Goal: Task Accomplishment & Management: Manage account settings

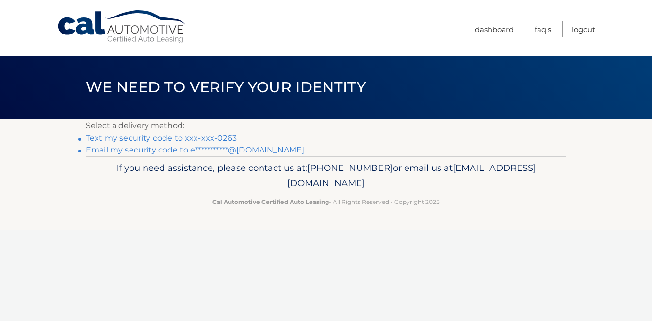
click at [186, 135] on link "Text my security code to xxx-xxx-0263" at bounding box center [161, 137] width 151 height 9
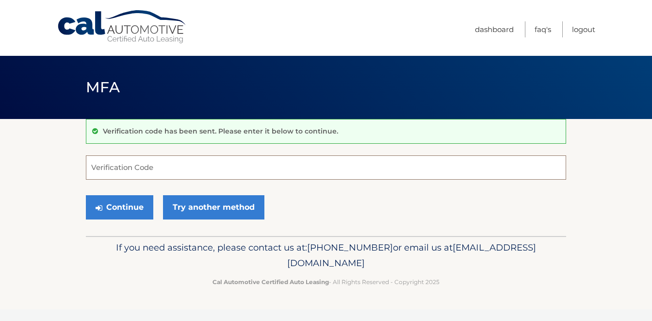
click at [252, 168] on input "Verification Code" at bounding box center [326, 167] width 480 height 24
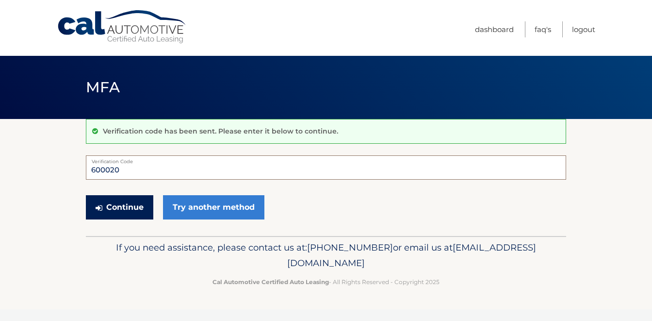
type input "600020"
click at [120, 204] on button "Continue" at bounding box center [119, 207] width 67 height 24
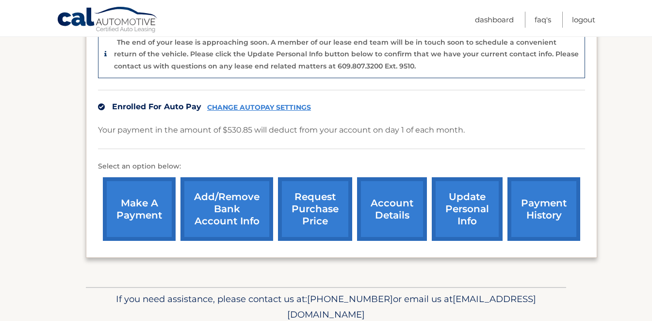
scroll to position [266, 0]
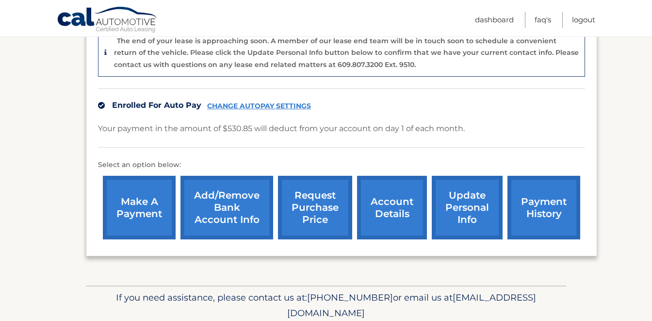
click at [226, 210] on link "Add/Remove bank account info" at bounding box center [227, 208] width 93 height 64
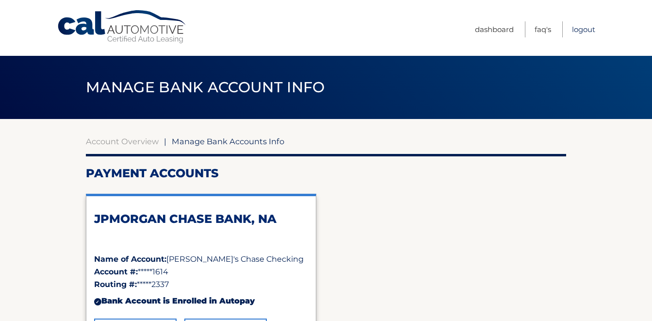
click at [578, 26] on link "Logout" at bounding box center [583, 29] width 23 height 16
